Goal: Task Accomplishment & Management: Use online tool/utility

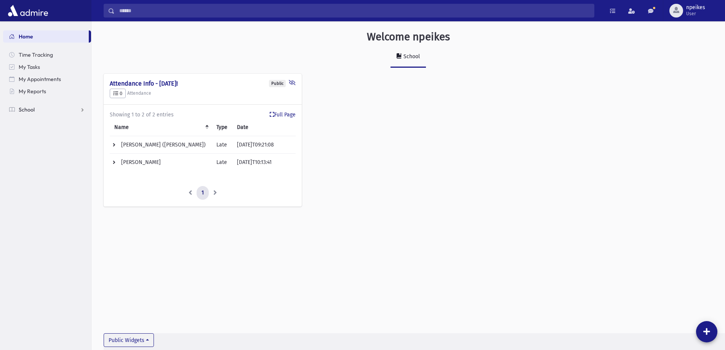
click at [80, 110] on link "School" at bounding box center [47, 110] width 88 height 12
click at [39, 132] on span "Attendance" at bounding box center [37, 134] width 28 height 7
click at [30, 144] on span "Entry" at bounding box center [35, 146] width 13 height 7
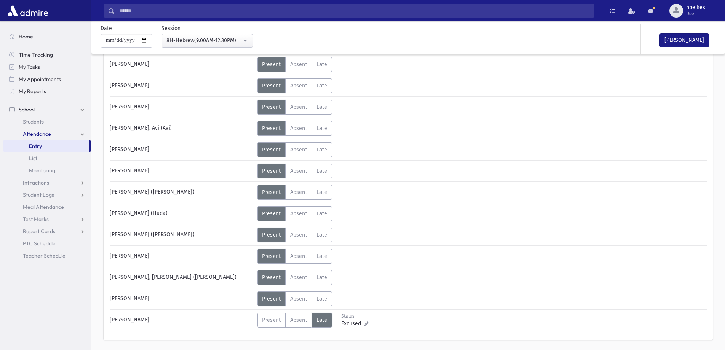
scroll to position [381, 0]
click at [325, 258] on span "Late" at bounding box center [322, 256] width 11 height 6
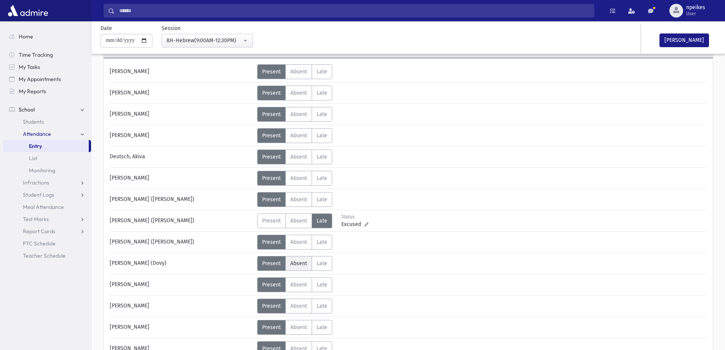
scroll to position [38, 0]
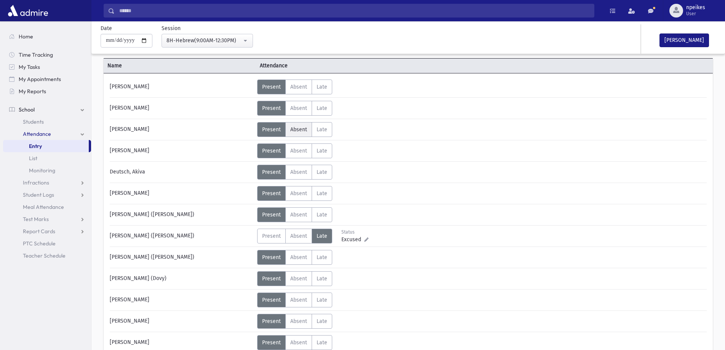
click at [304, 128] on span "Absent" at bounding box center [298, 129] width 17 height 6
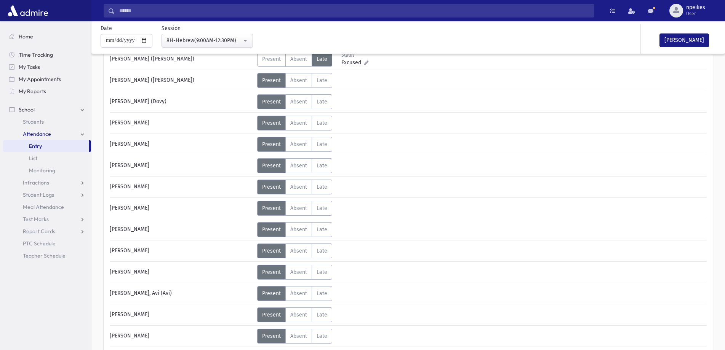
scroll to position [229, 0]
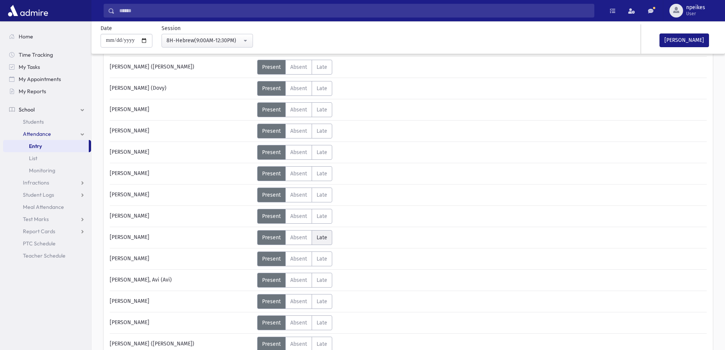
click at [329, 237] on label "Late Late" at bounding box center [322, 237] width 21 height 15
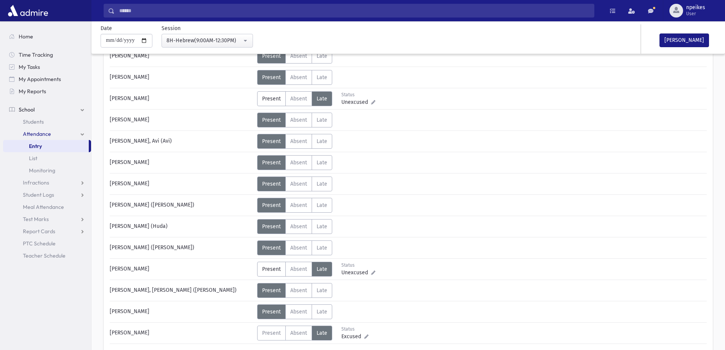
scroll to position [381, 0]
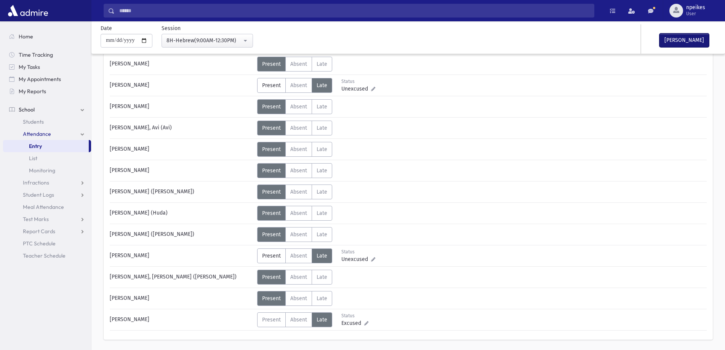
click at [685, 40] on button "[PERSON_NAME]" at bounding box center [684, 41] width 50 height 14
